Goal: Task Accomplishment & Management: Manage account settings

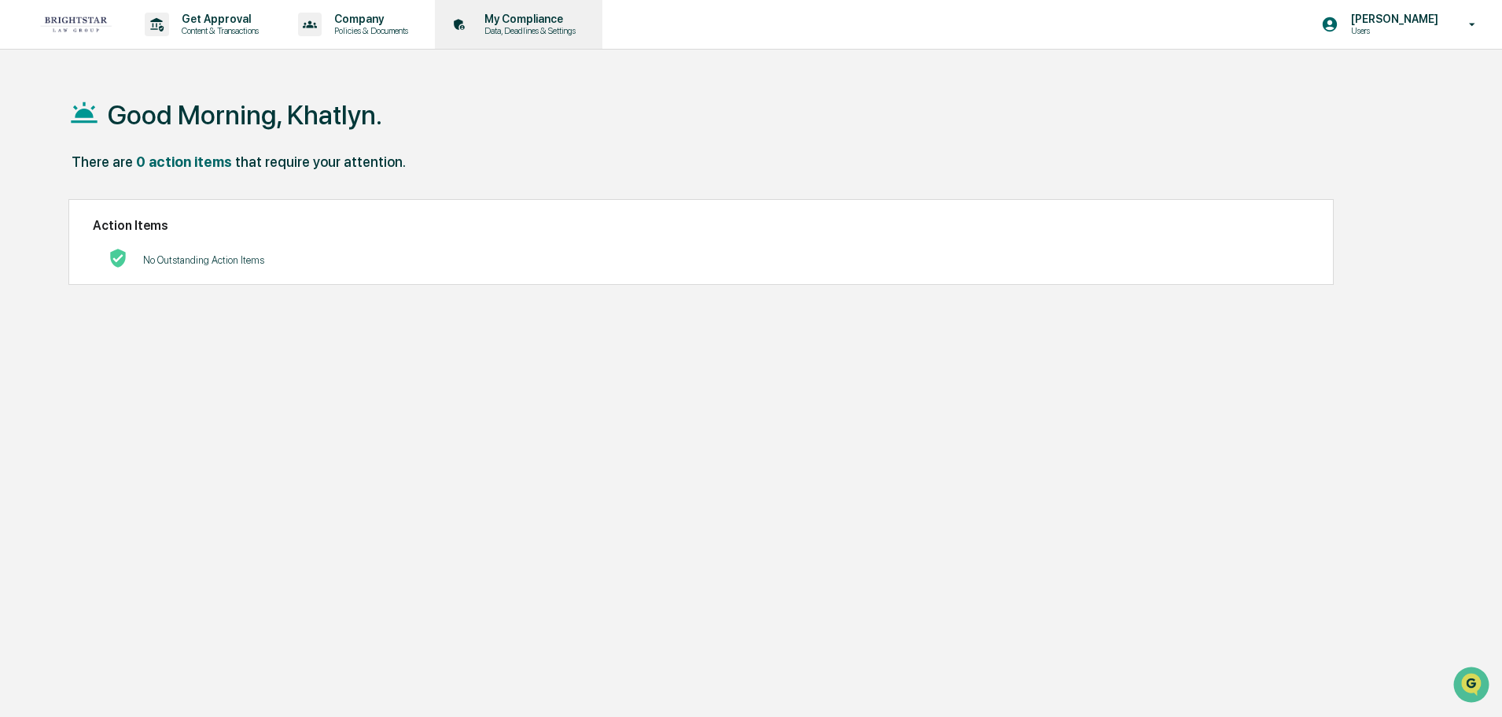
click at [562, 13] on p "My Compliance" at bounding box center [528, 19] width 112 height 13
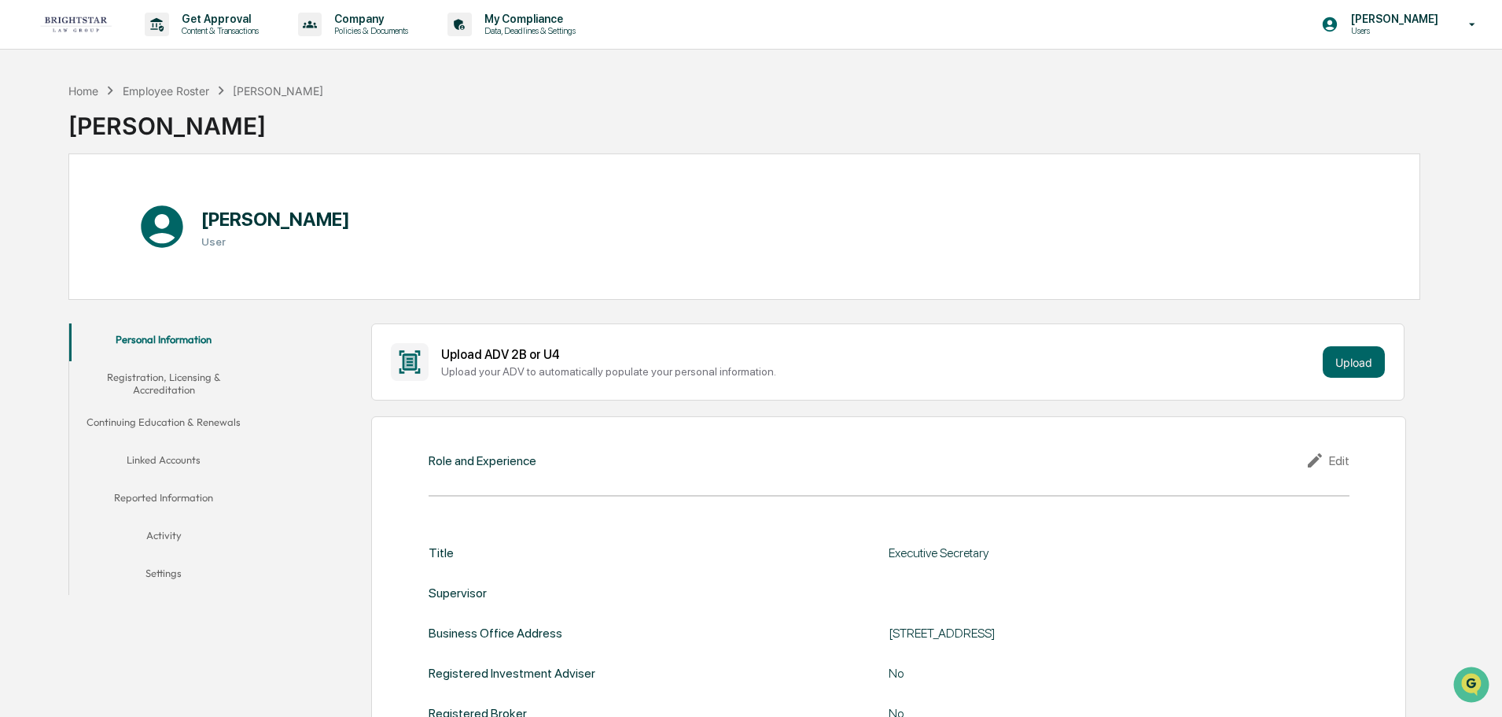
click at [182, 452] on button "Linked Accounts" at bounding box center [163, 463] width 189 height 38
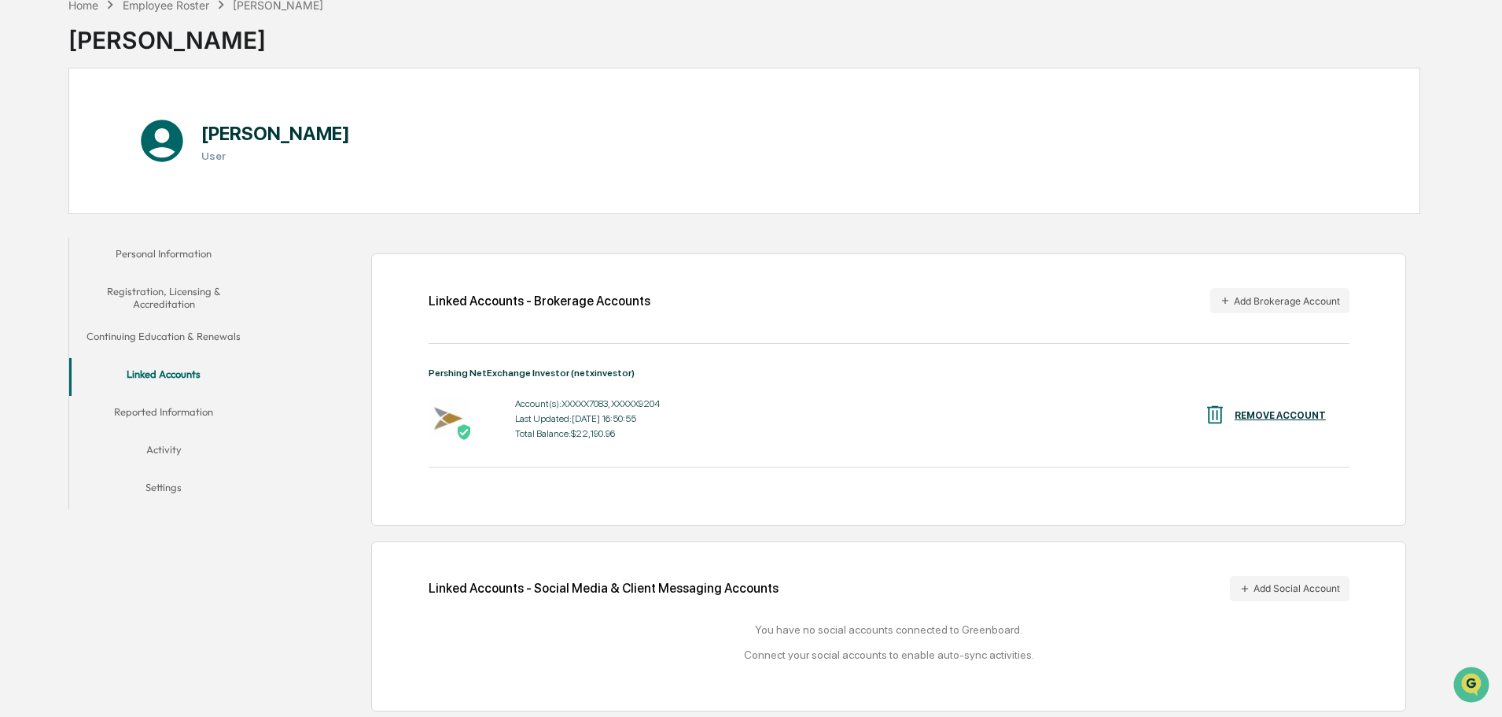
scroll to position [88, 0]
click at [1299, 402] on div "REMOVE ACCOUNT" at bounding box center [1264, 413] width 123 height 26
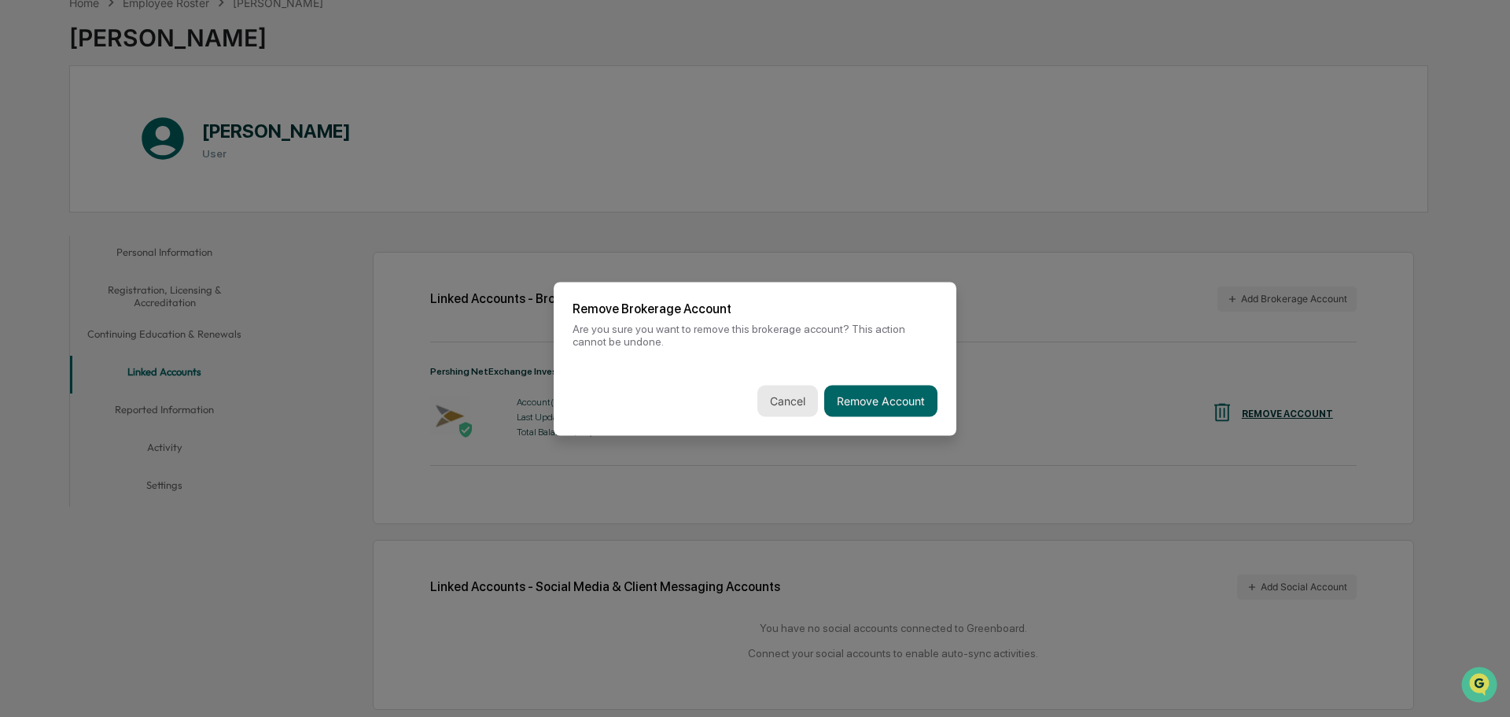
click at [796, 400] on button "Cancel" at bounding box center [787, 400] width 61 height 31
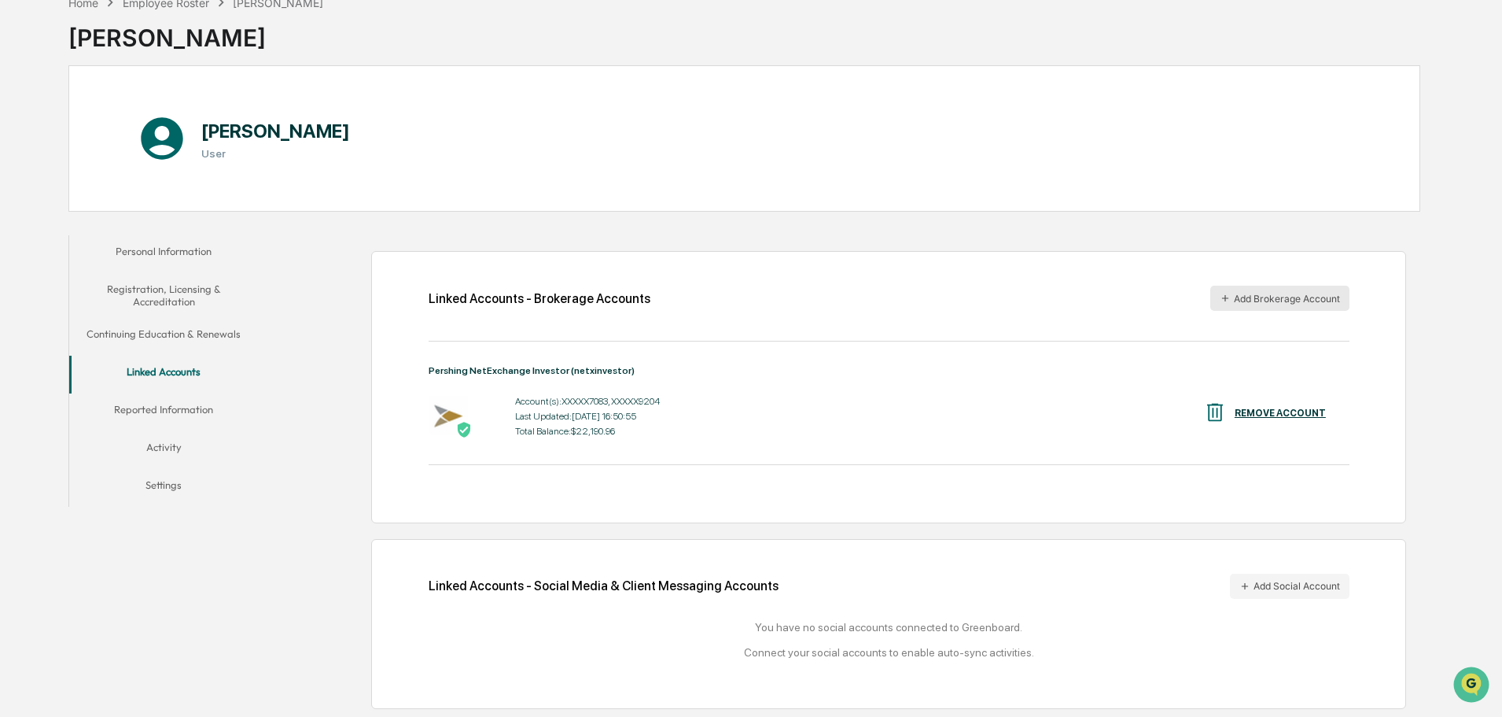
click at [1278, 295] on button "Add Brokerage Account" at bounding box center [1280, 298] width 139 height 25
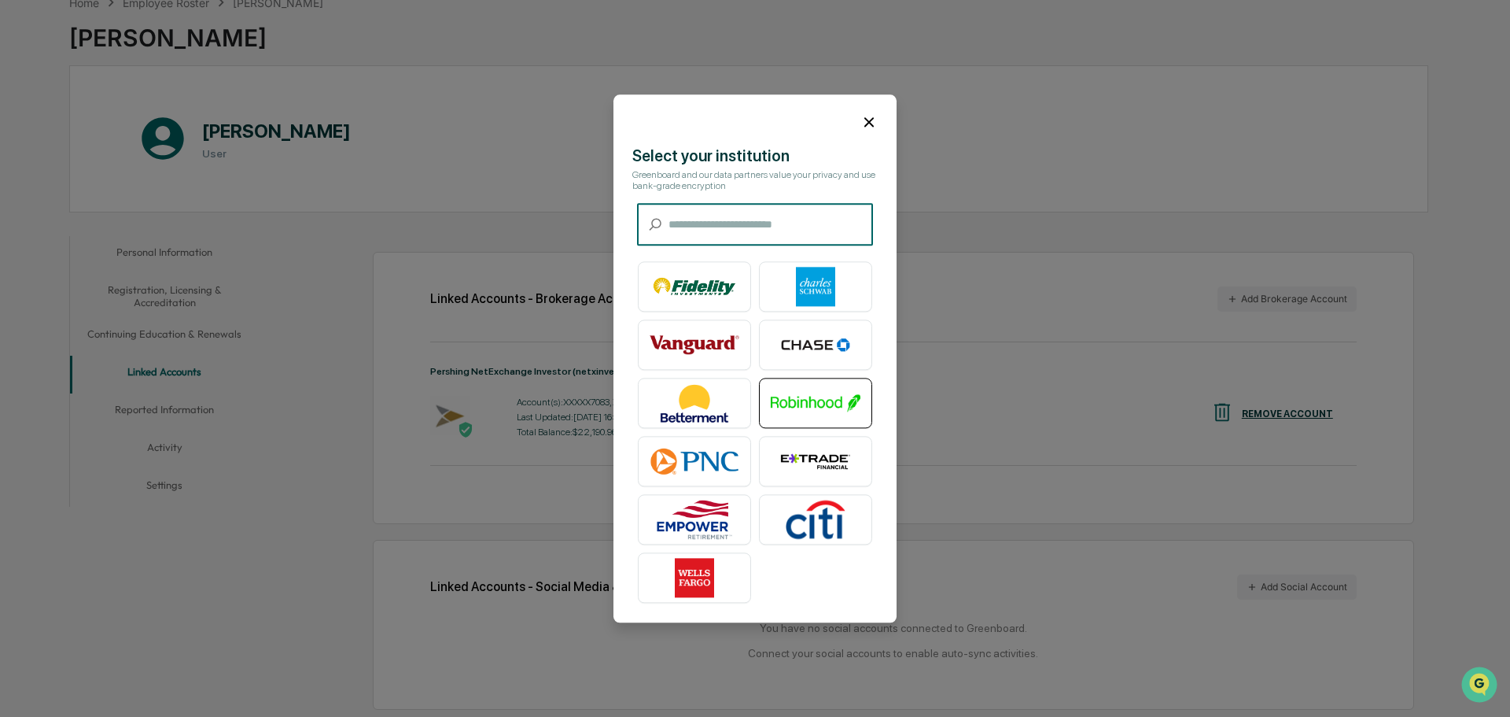
click at [808, 403] on img at bounding box center [816, 402] width 90 height 39
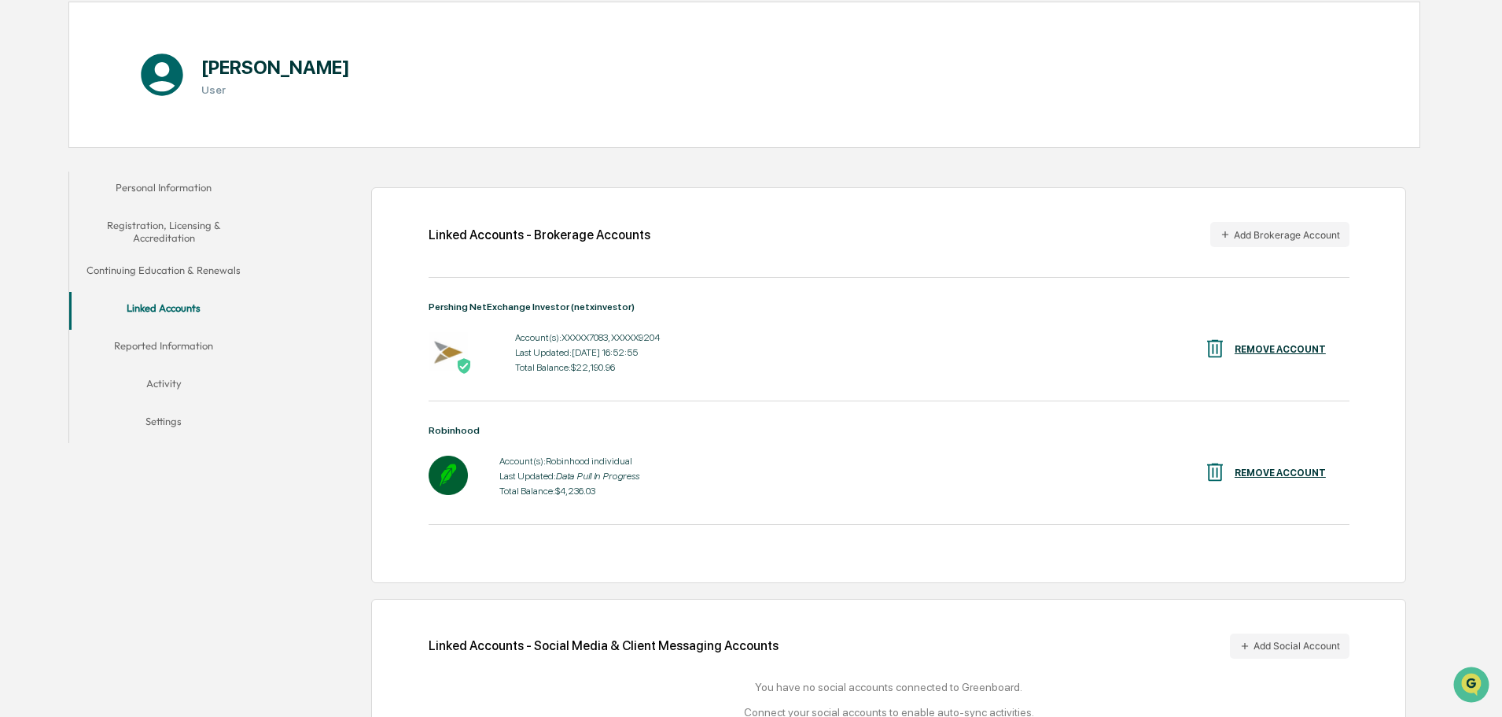
scroll to position [157, 0]
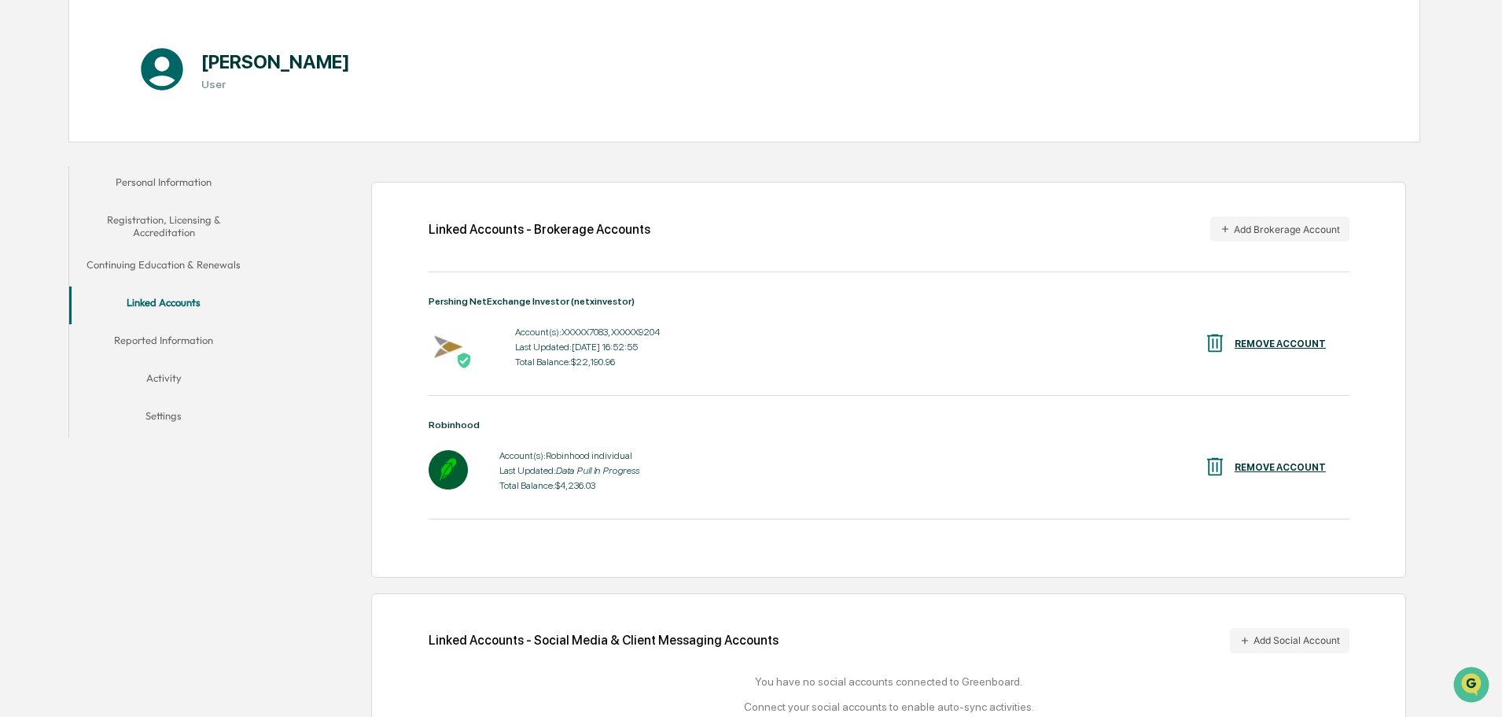
click at [157, 374] on button "Activity" at bounding box center [163, 381] width 189 height 38
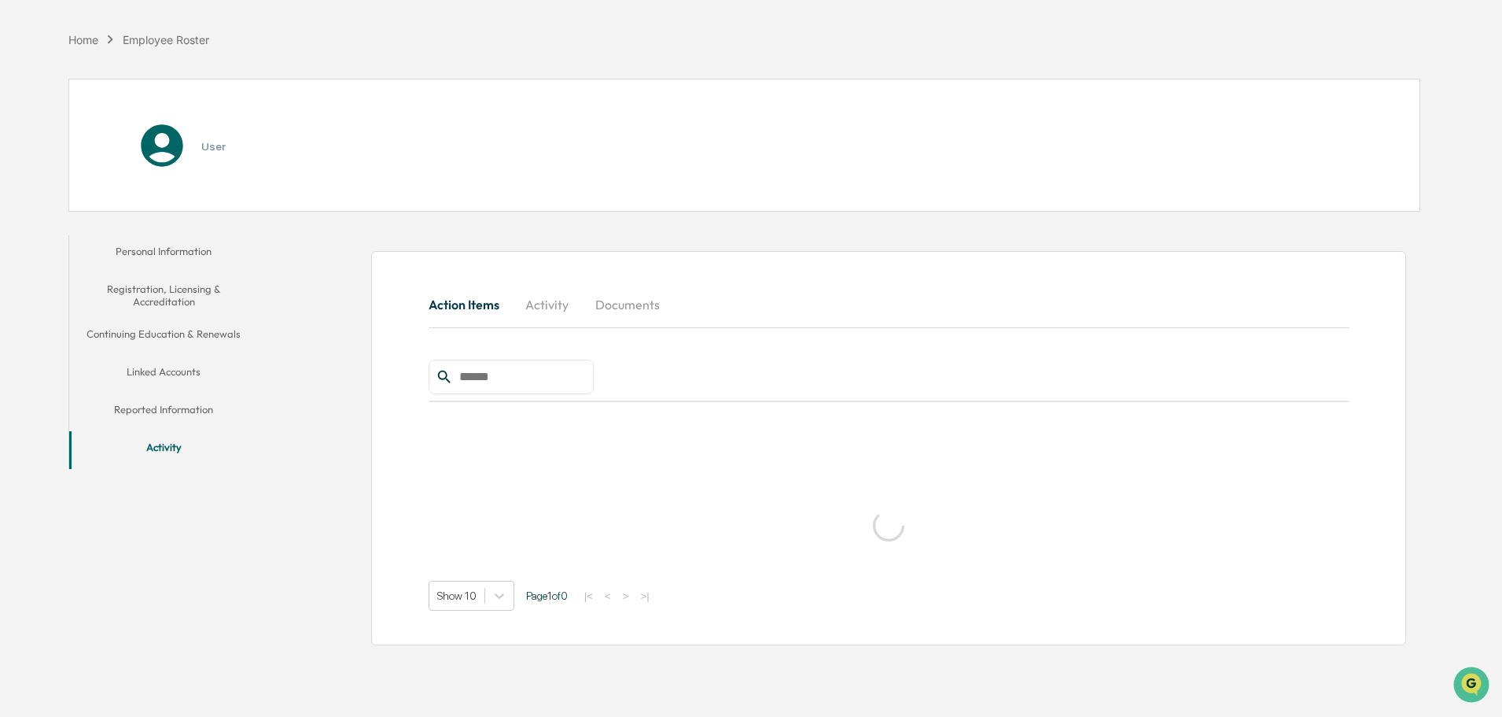
scroll to position [75, 0]
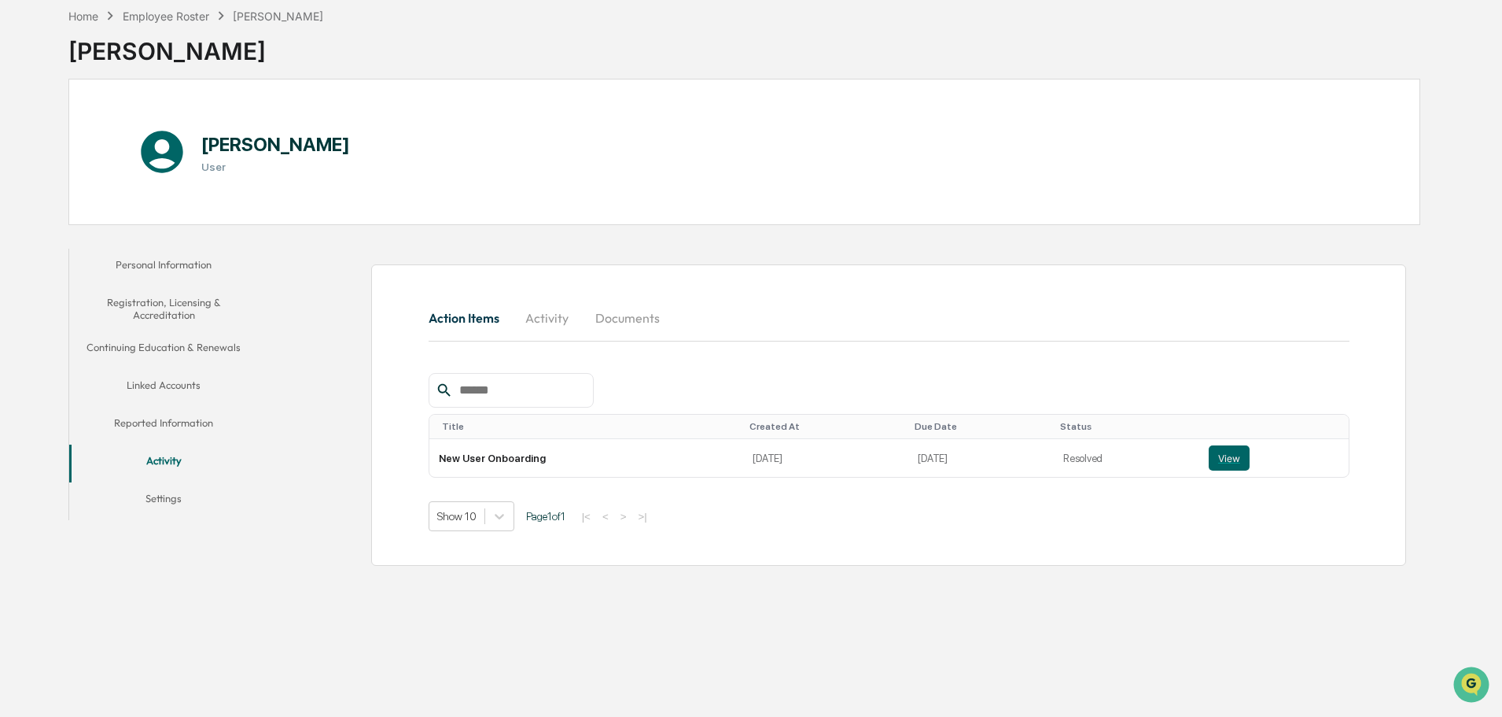
click at [152, 426] on button "Reported Information" at bounding box center [163, 426] width 189 height 38
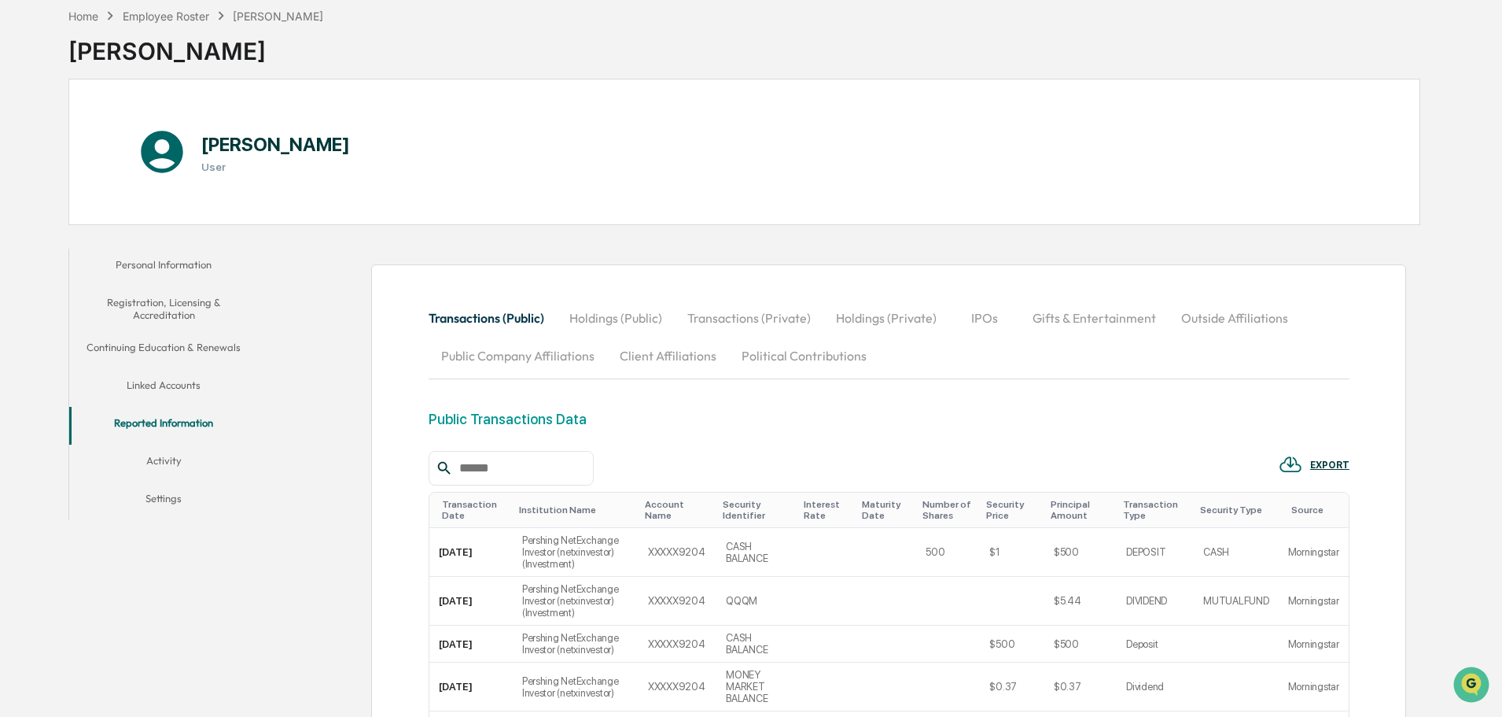
click at [172, 370] on button "Linked Accounts" at bounding box center [163, 388] width 189 height 38
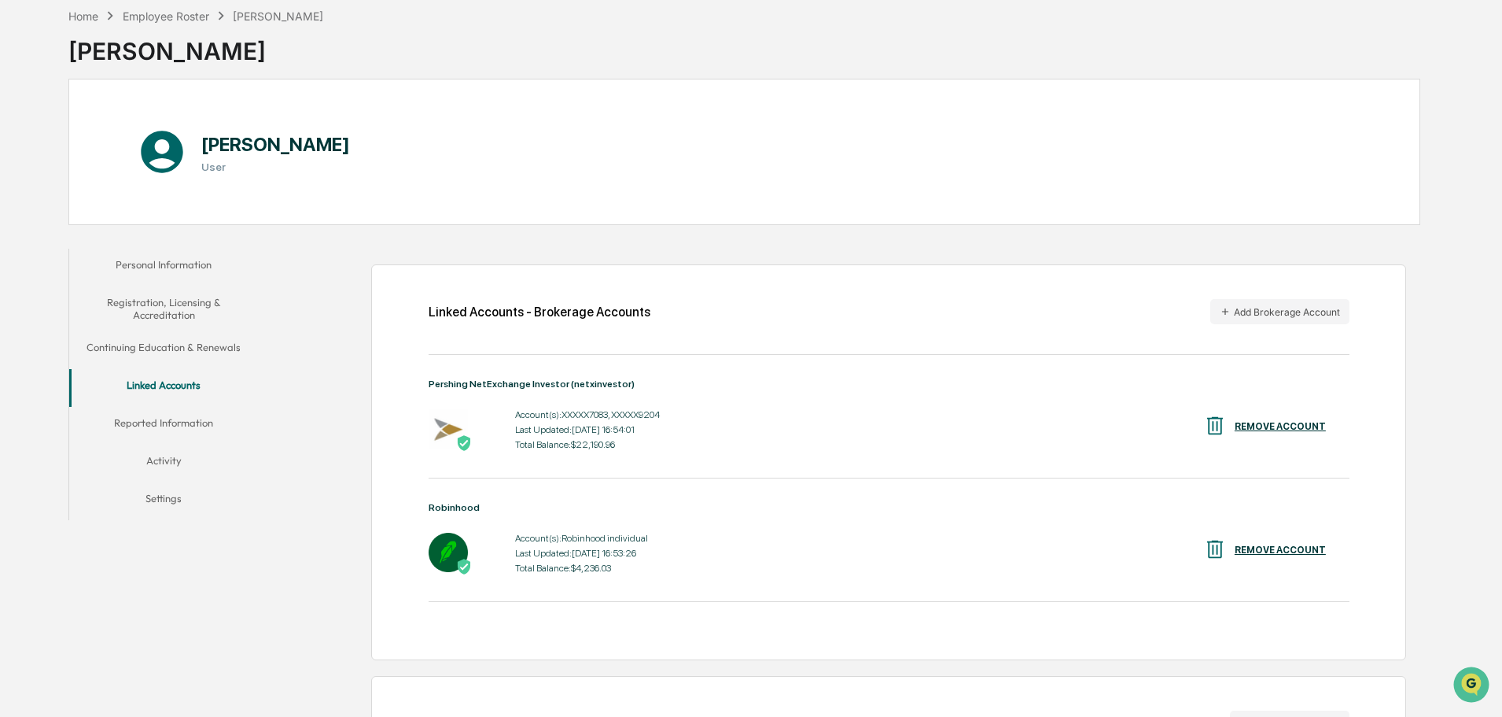
click at [170, 428] on button "Reported Information" at bounding box center [163, 426] width 189 height 38
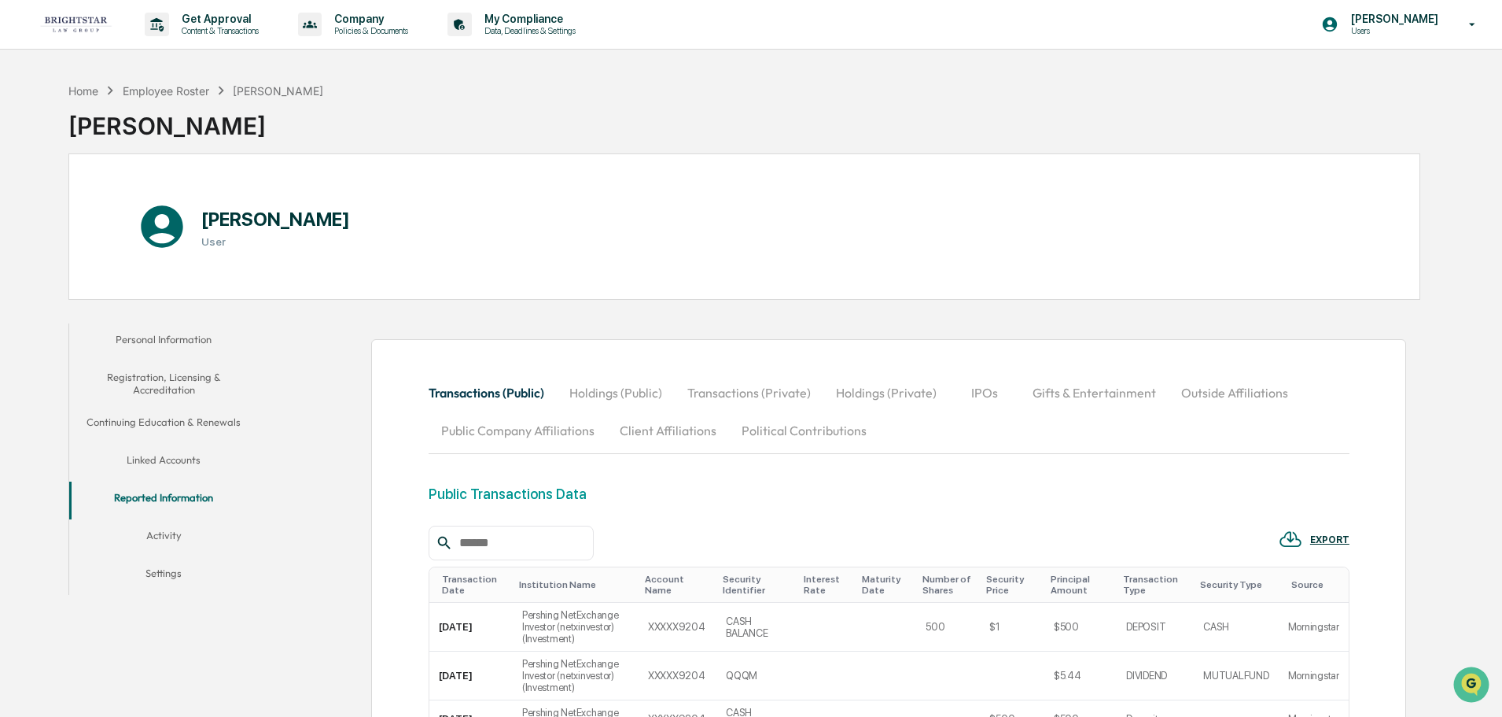
click at [173, 460] on button "Linked Accounts" at bounding box center [163, 463] width 189 height 38
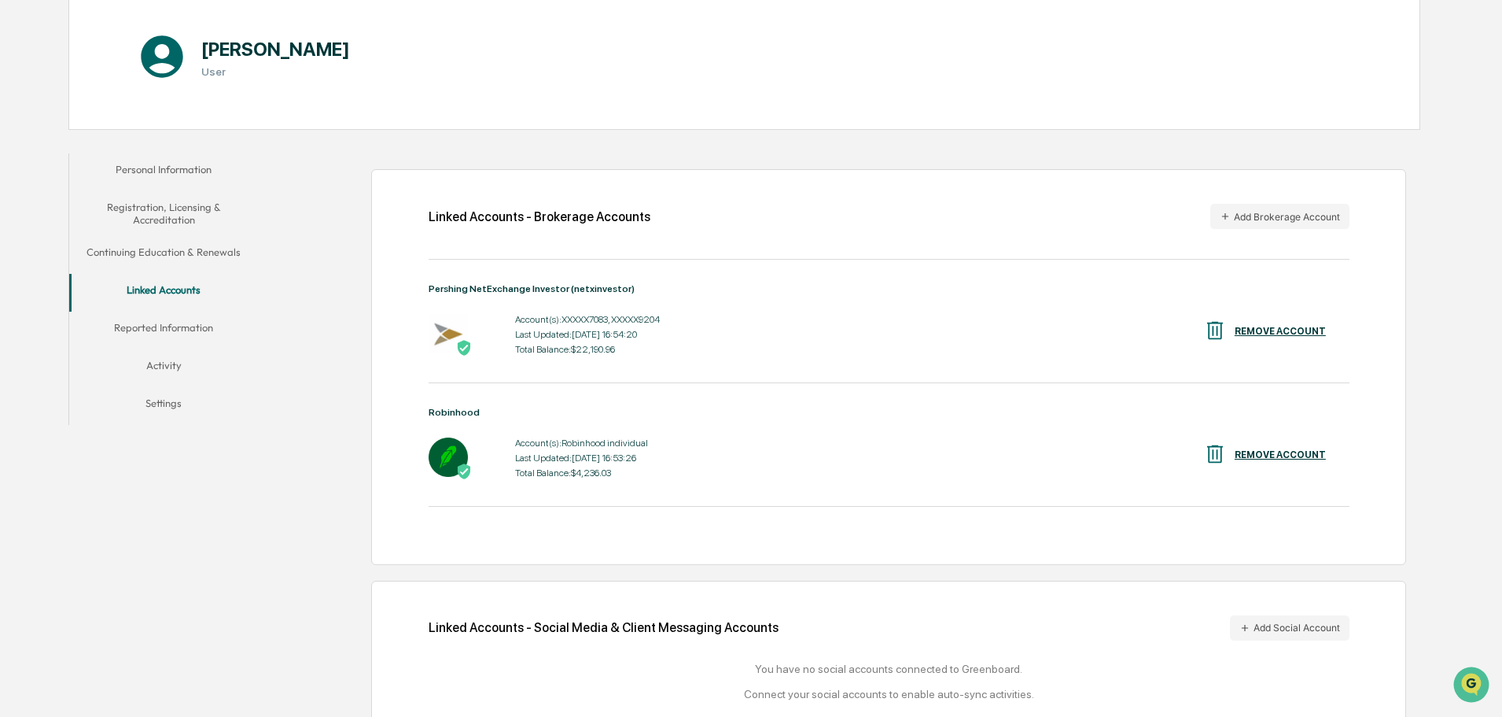
scroll to position [212, 0]
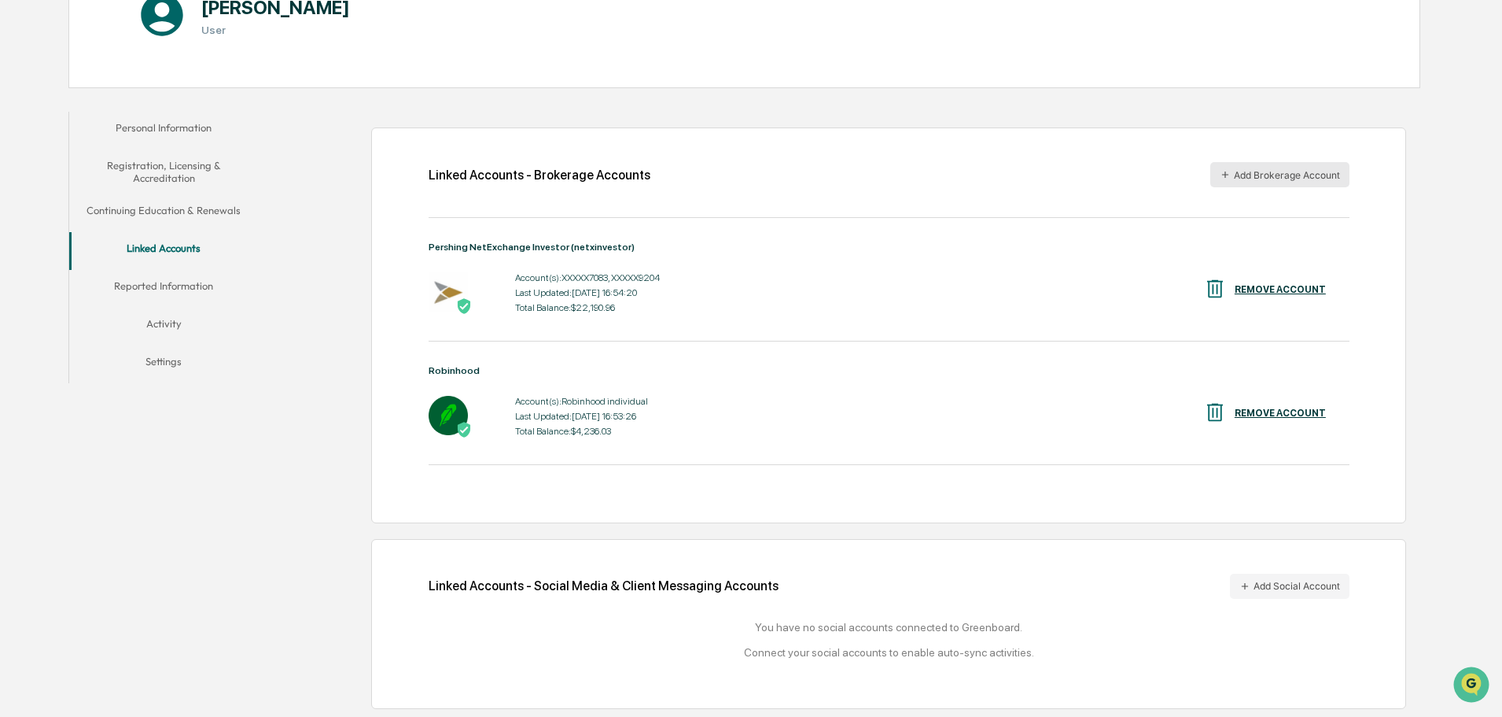
click at [1254, 186] on button "Add Brokerage Account" at bounding box center [1280, 174] width 139 height 25
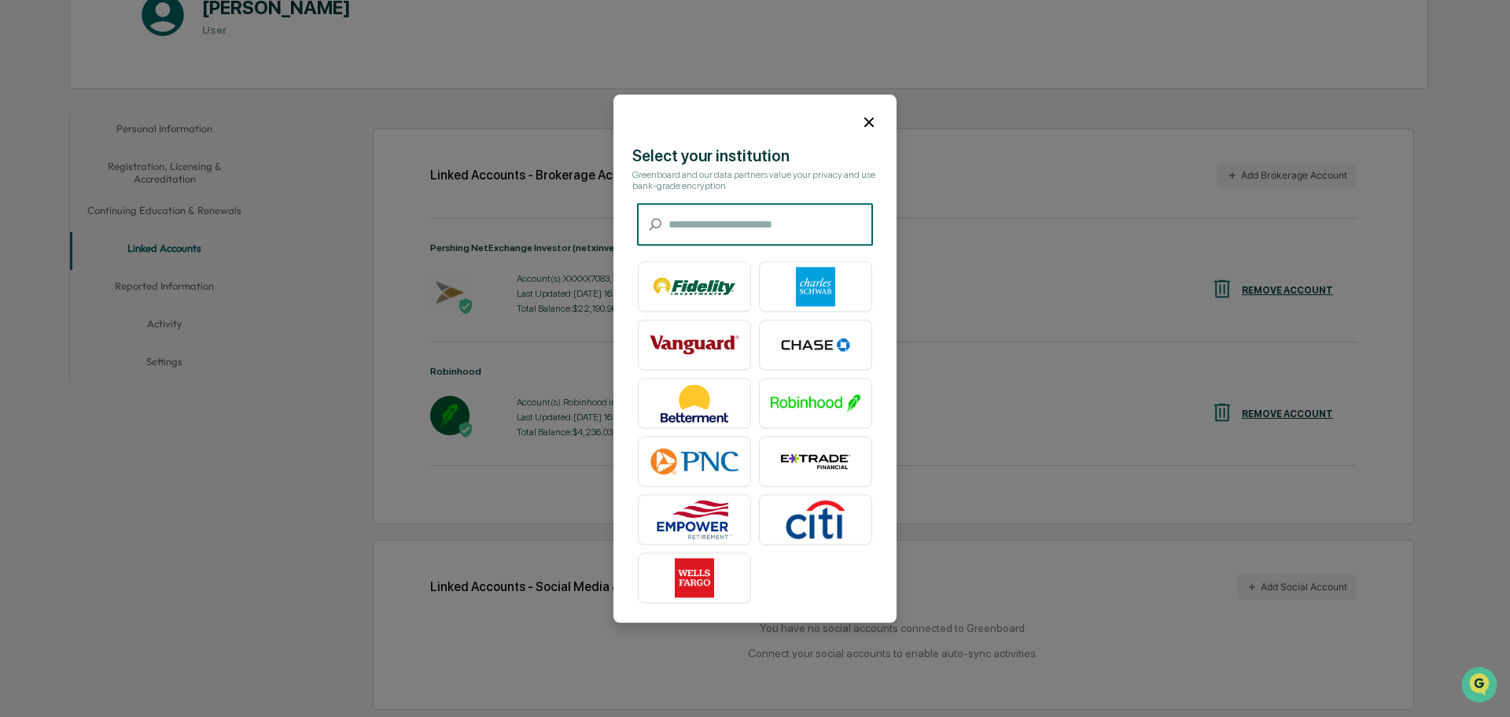
click at [681, 230] on input "text" at bounding box center [771, 225] width 205 height 42
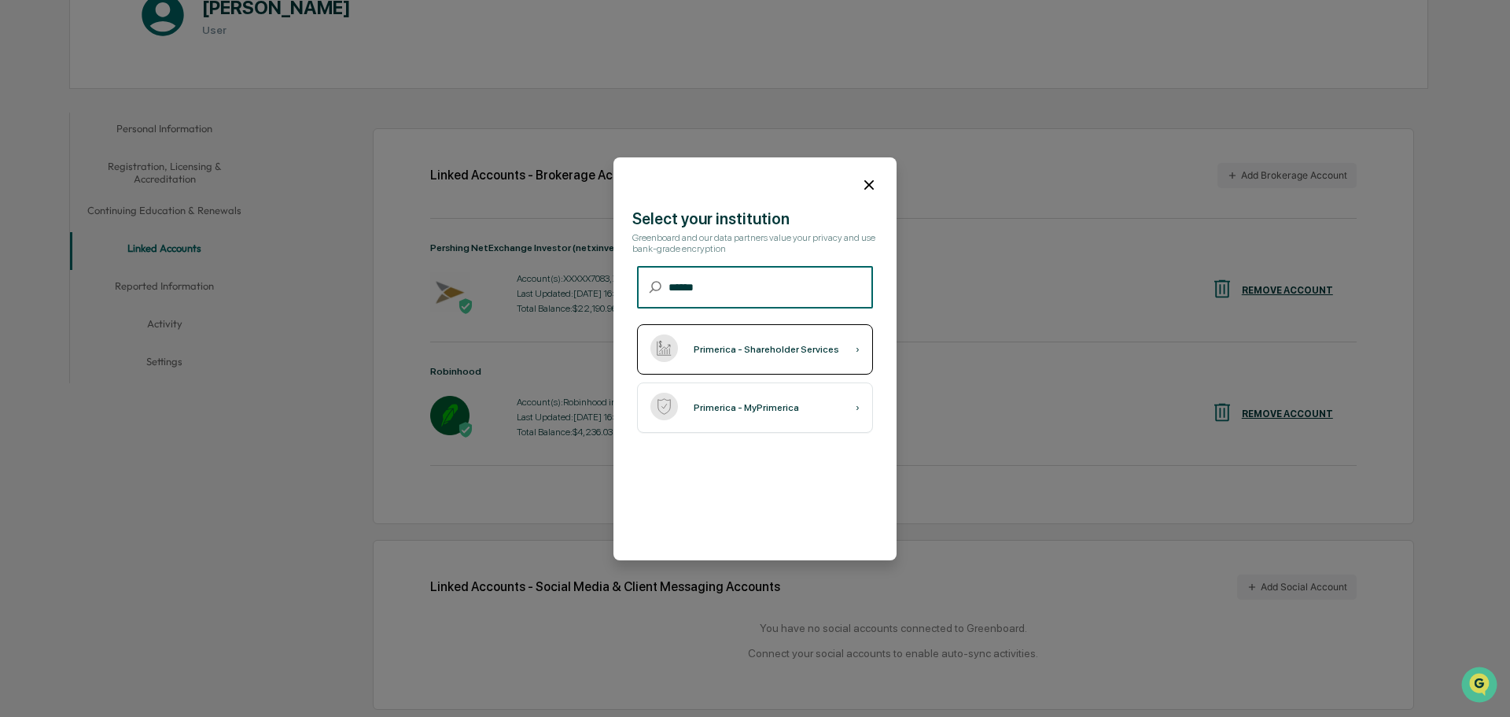
type input "******"
click at [757, 358] on div "Primerica - Shareholder Services ›" at bounding box center [755, 349] width 236 height 50
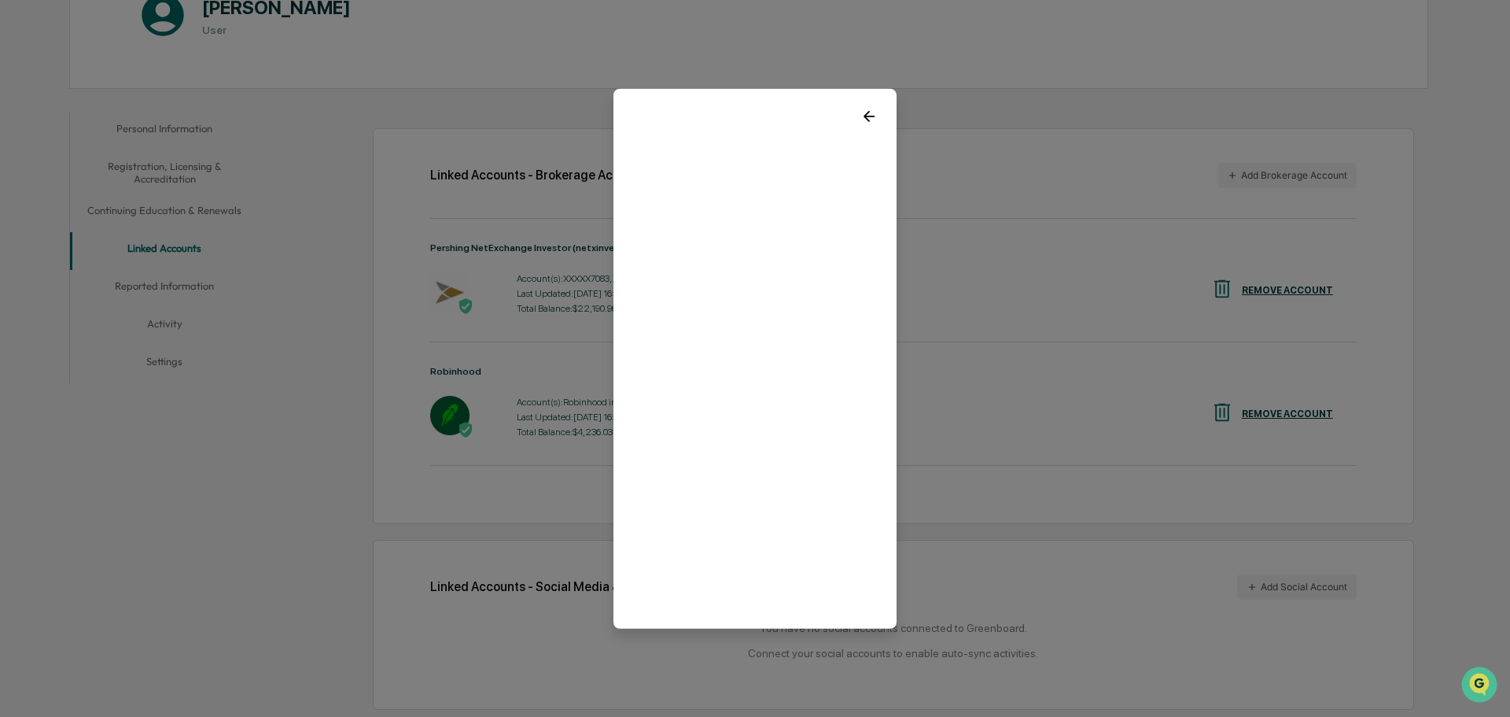
click at [870, 112] on icon at bounding box center [869, 115] width 17 height 17
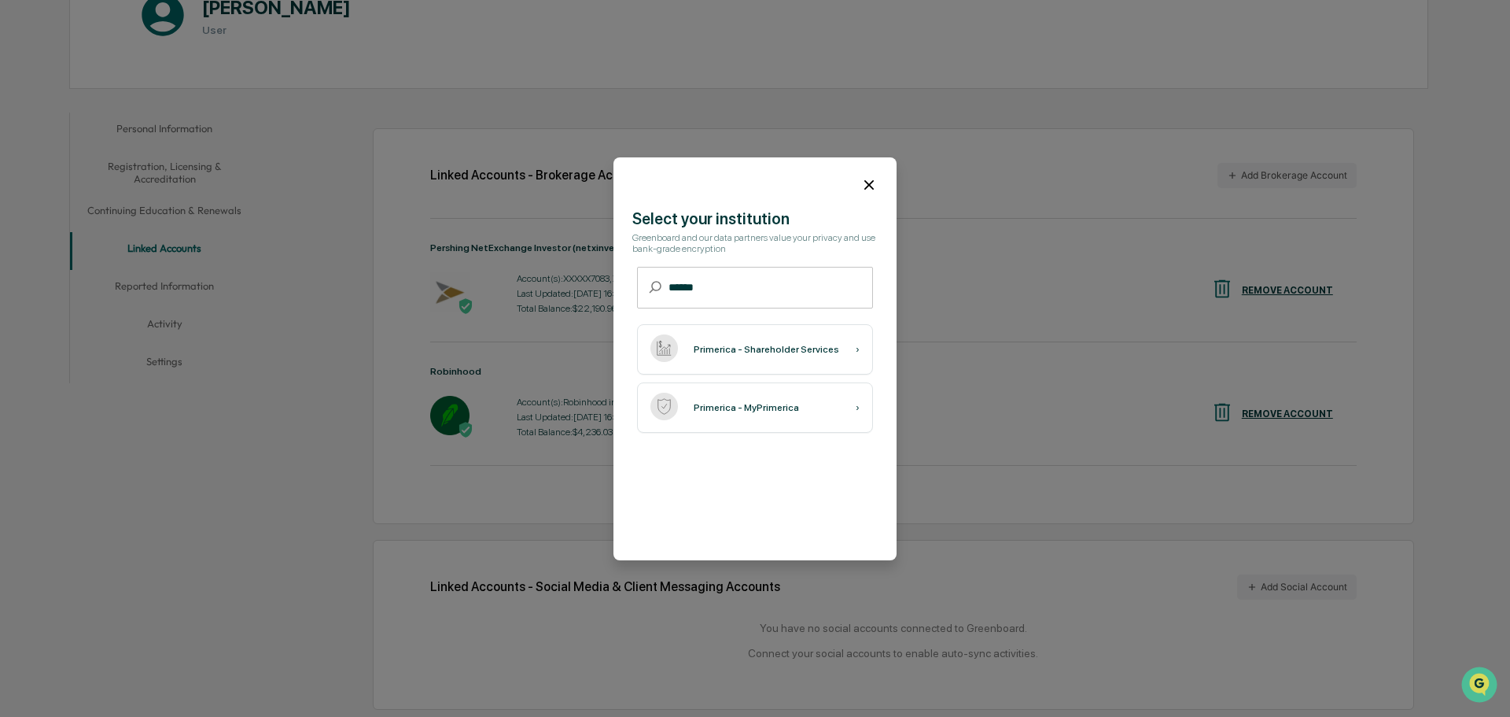
click at [868, 179] on icon at bounding box center [869, 184] width 17 height 17
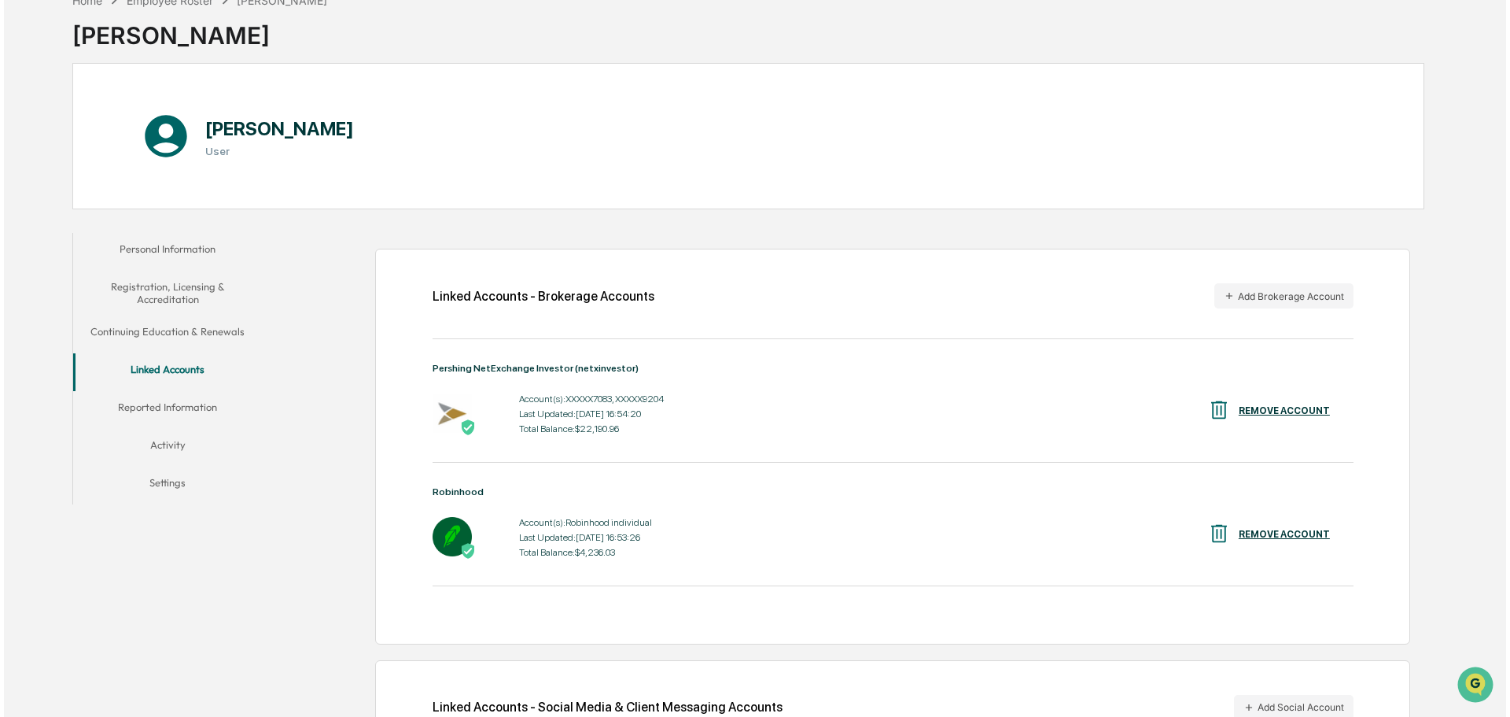
scroll to position [0, 0]
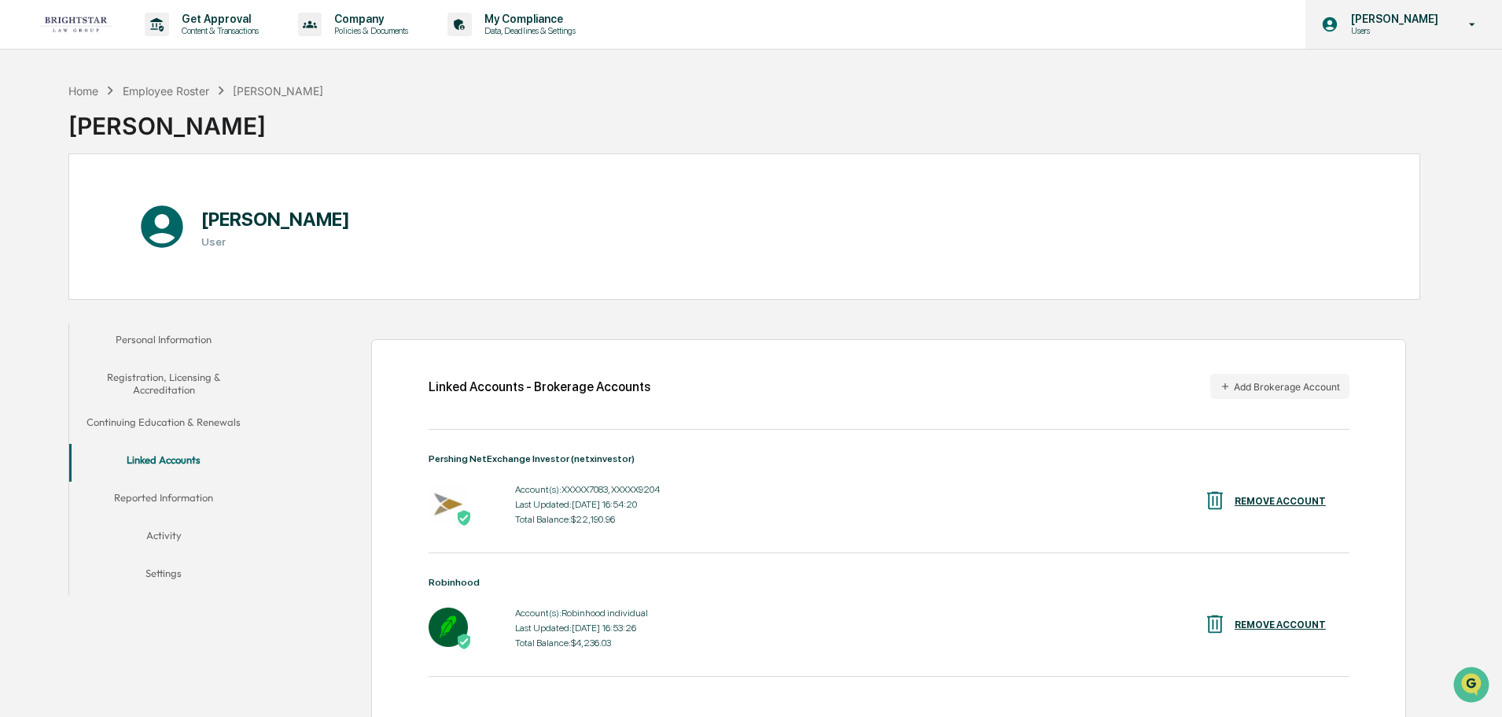
click at [1399, 9] on div "[PERSON_NAME] Users" at bounding box center [1404, 24] width 197 height 49
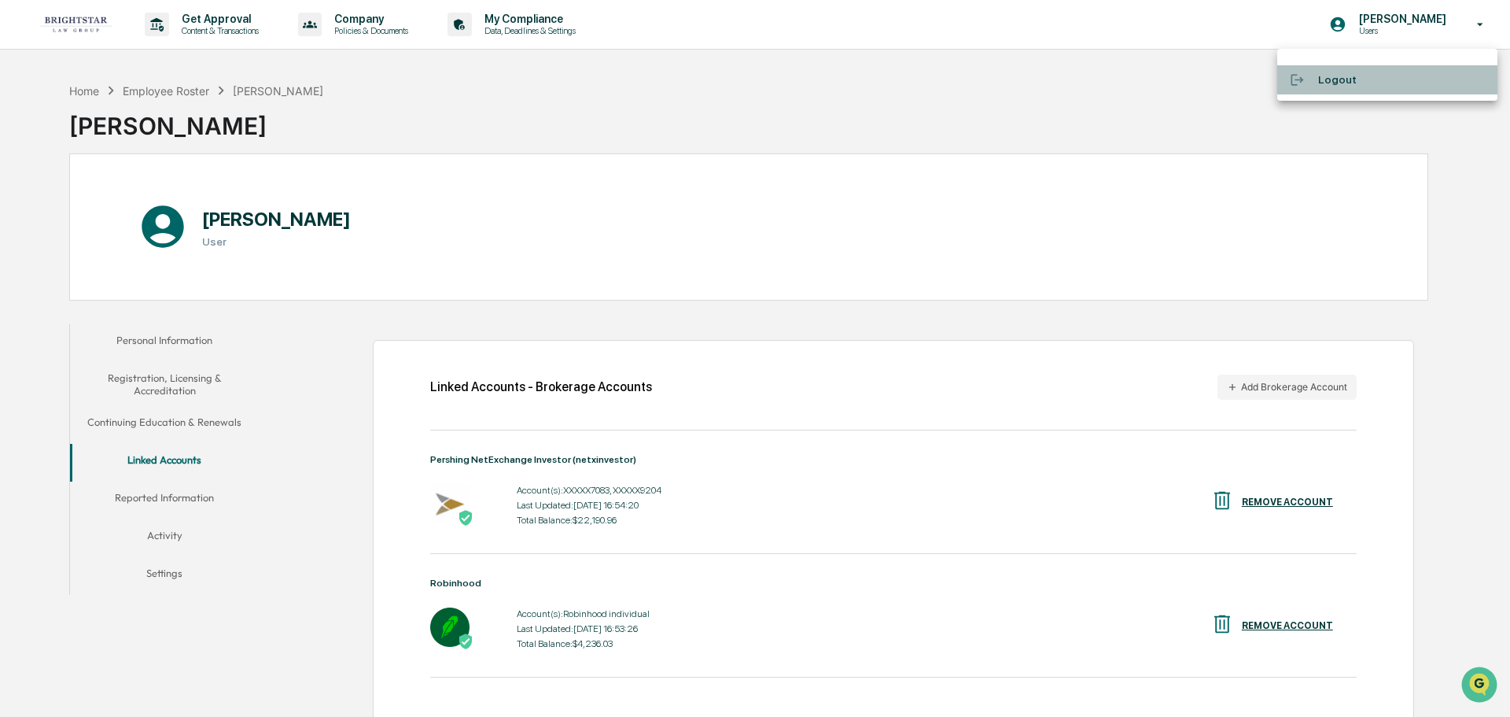
click at [1345, 67] on li "Logout" at bounding box center [1387, 79] width 220 height 29
